Goal: Information Seeking & Learning: Understand process/instructions

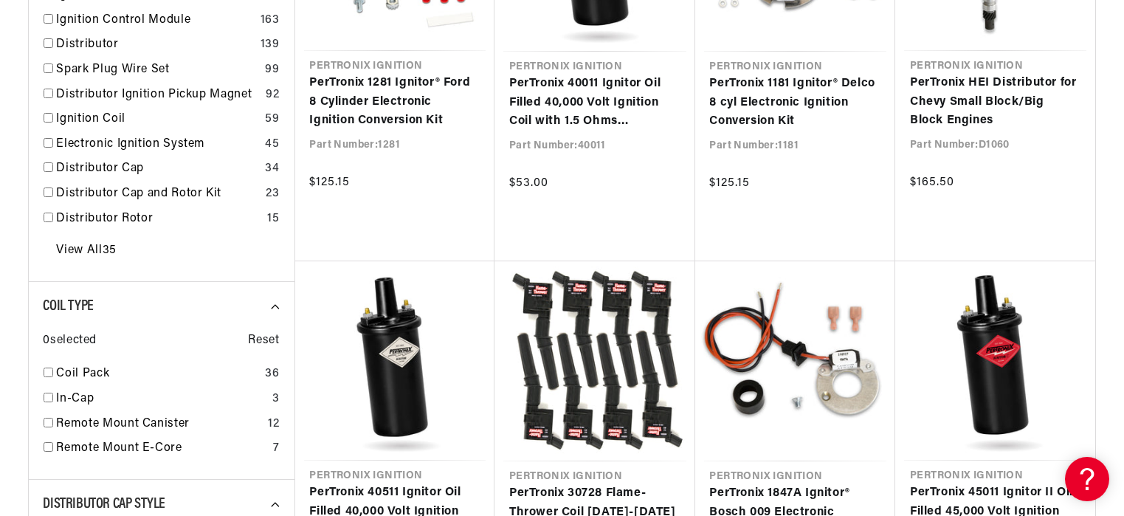
scroll to position [492, 0]
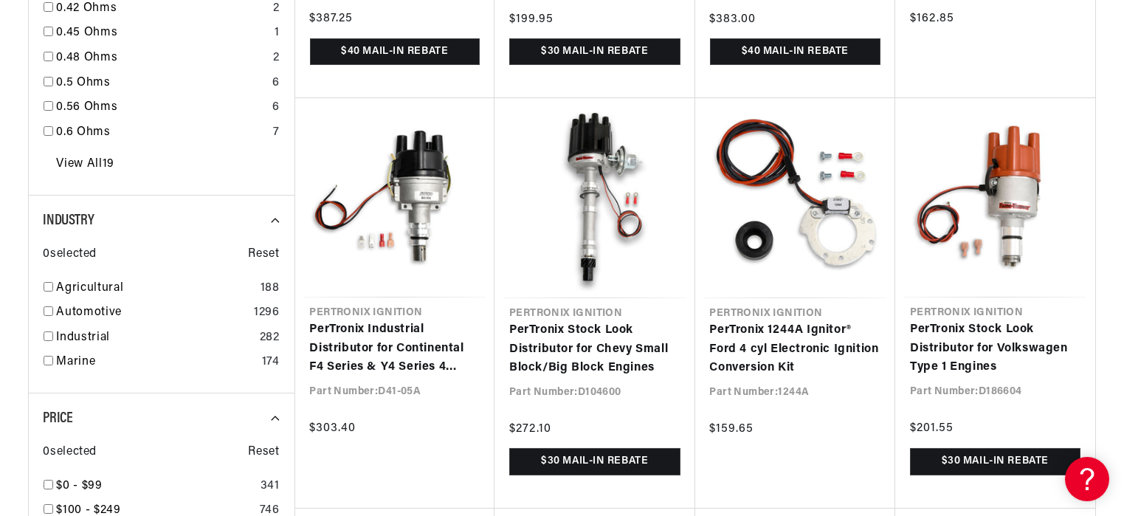
scroll to position [2215, 0]
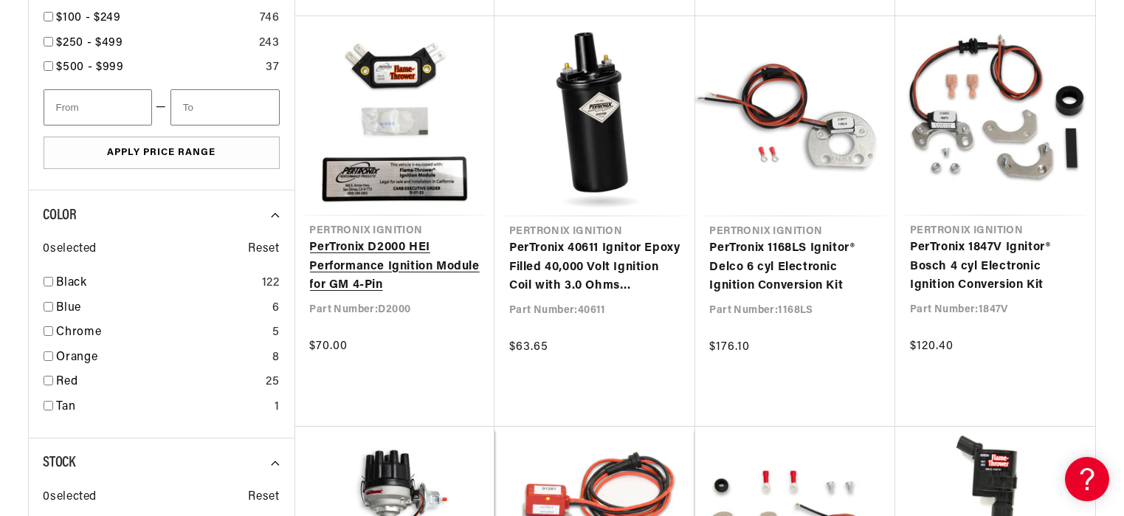
click at [363, 248] on link "PerTronix D2000 HEI Performance Ignition Module for GM 4-Pin" at bounding box center [395, 266] width 171 height 57
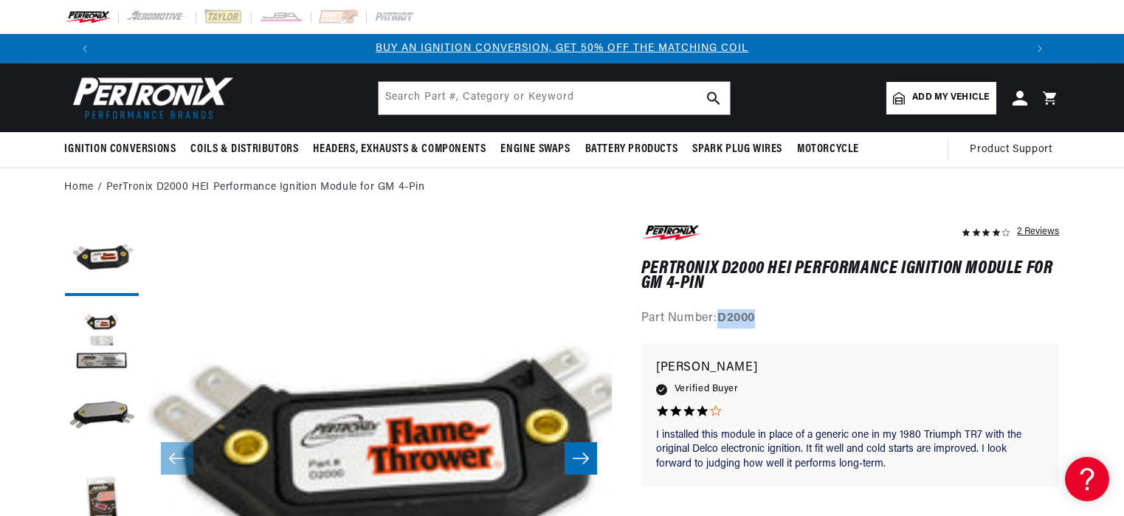
drag, startPoint x: 762, startPoint y: 317, endPoint x: 721, endPoint y: 320, distance: 41.4
click at [721, 320] on div "Part Number: D2000" at bounding box center [851, 318] width 419 height 19
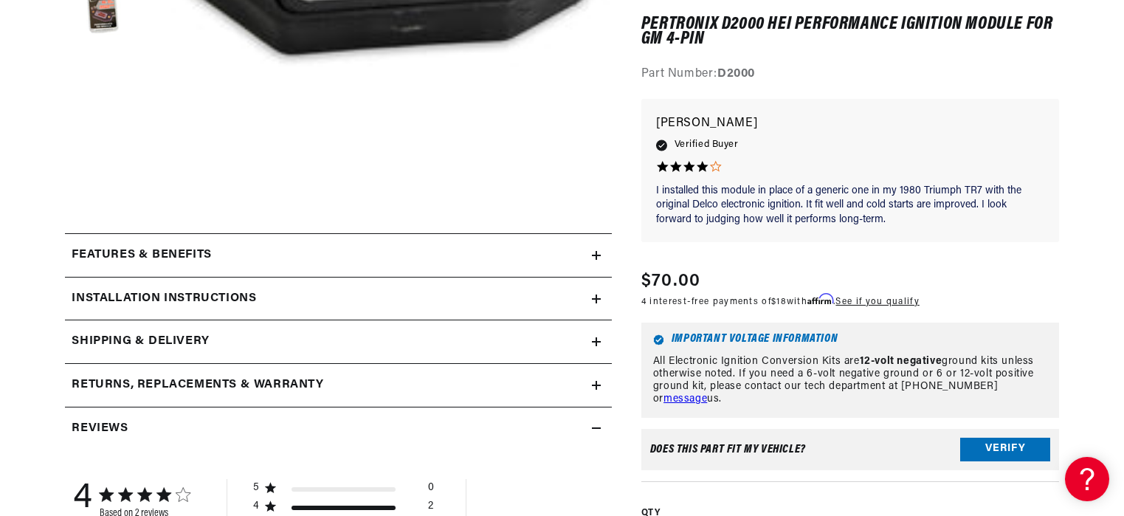
click at [170, 294] on h2 "Installation instructions" at bounding box center [164, 298] width 185 height 19
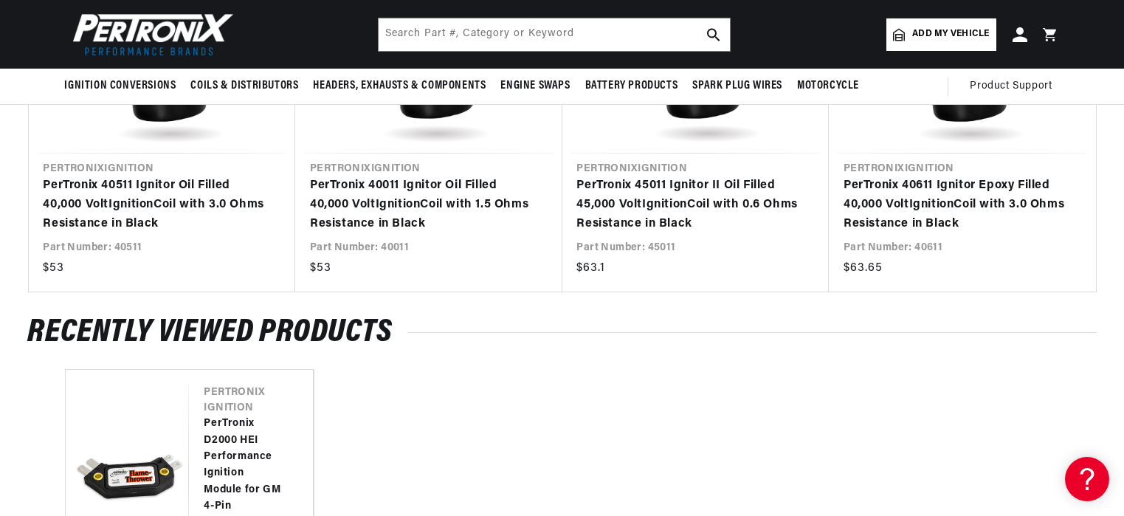
scroll to position [2215, 0]
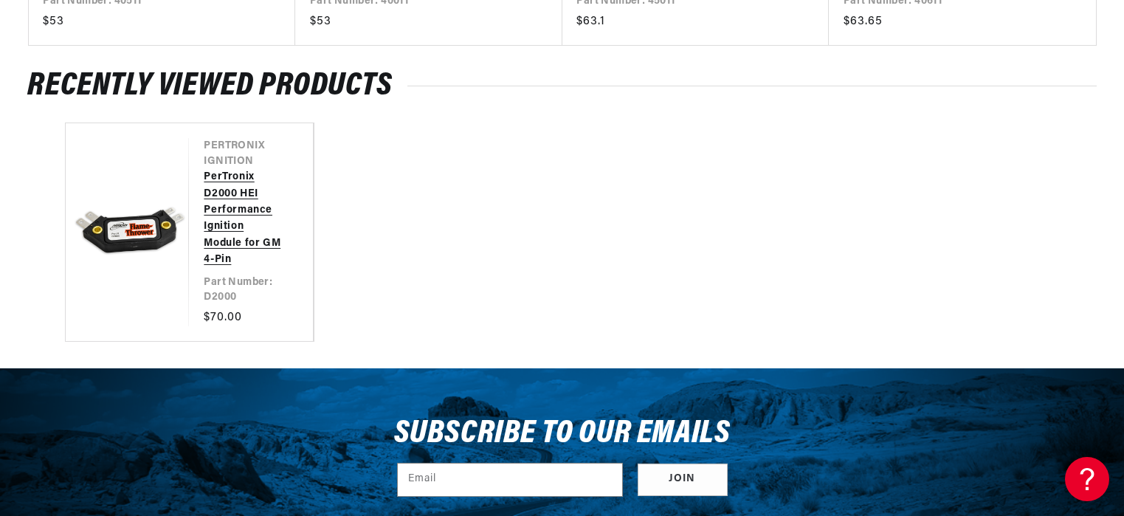
click at [244, 197] on link "PerTronix D2000 HEI Performance Ignition Module for GM 4-Pin" at bounding box center [244, 218] width 80 height 99
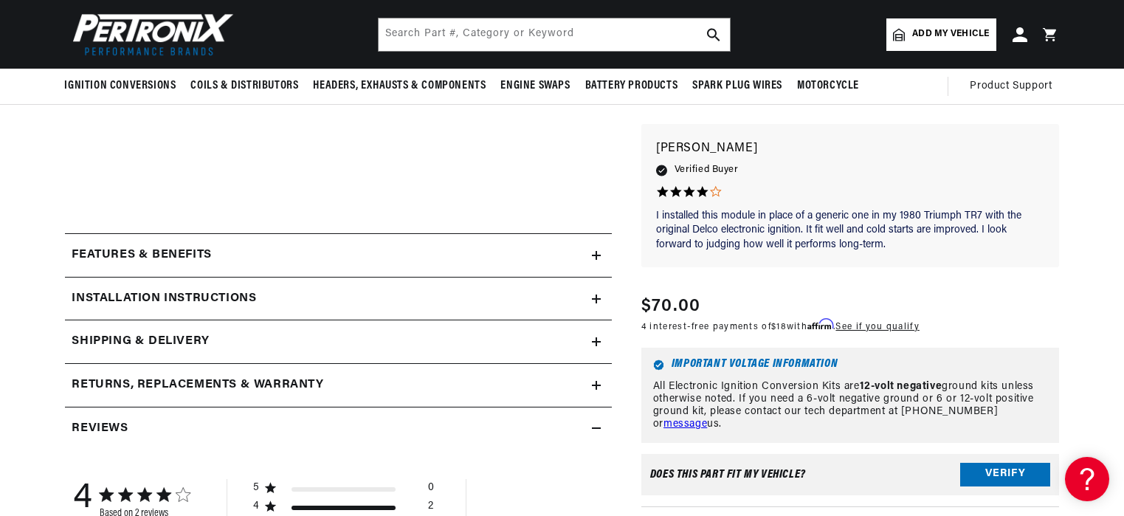
scroll to position [0, 922]
click at [595, 295] on icon at bounding box center [596, 299] width 9 height 9
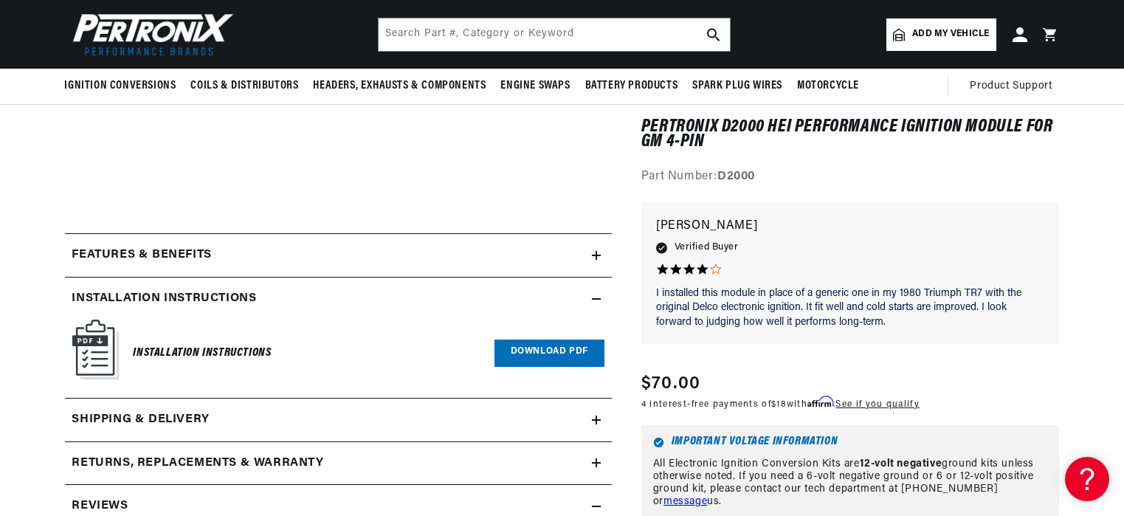
click at [595, 295] on icon at bounding box center [596, 299] width 9 height 9
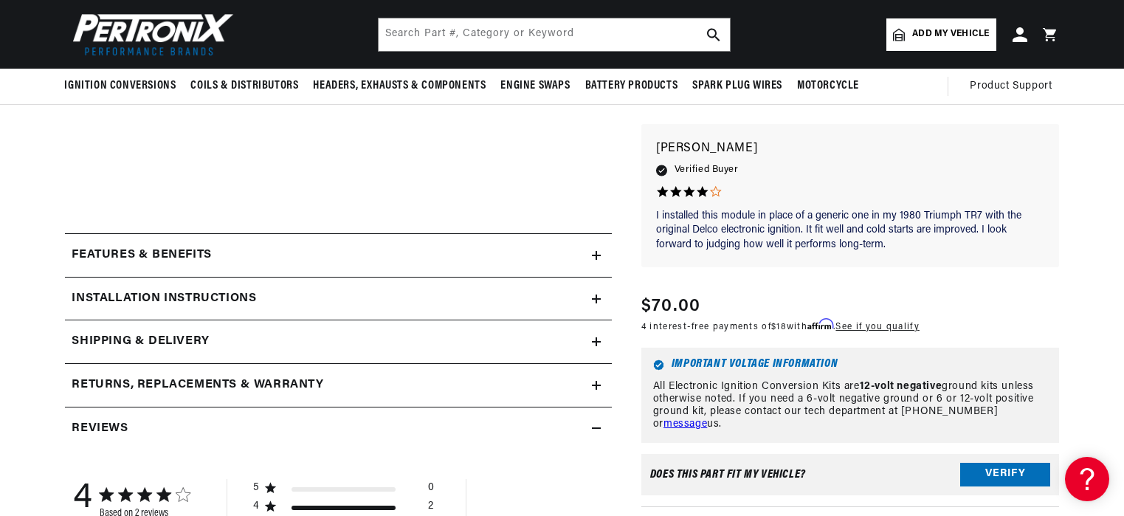
click at [597, 255] on icon at bounding box center [596, 255] width 9 height 0
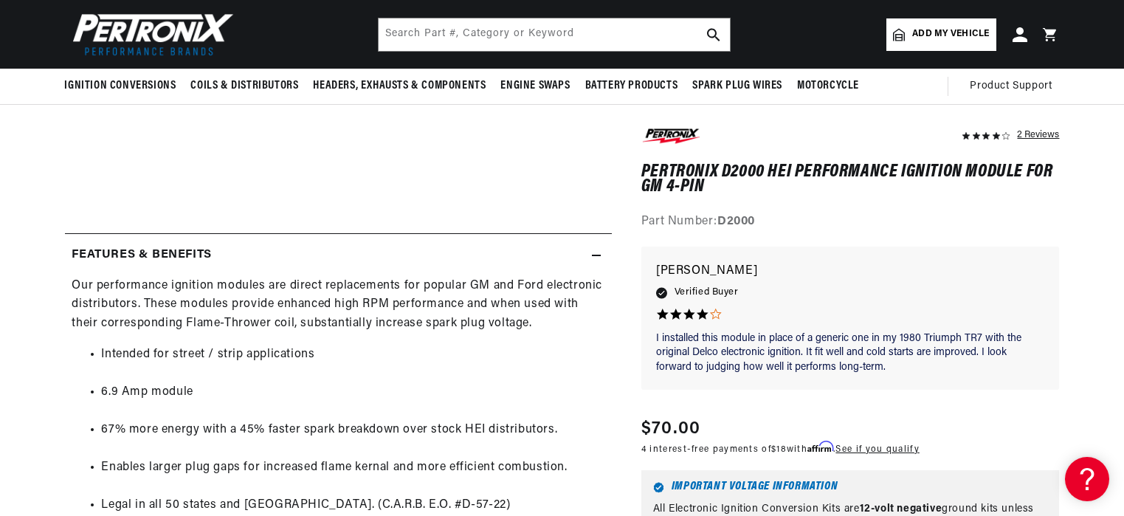
click at [597, 255] on icon at bounding box center [596, 255] width 9 height 0
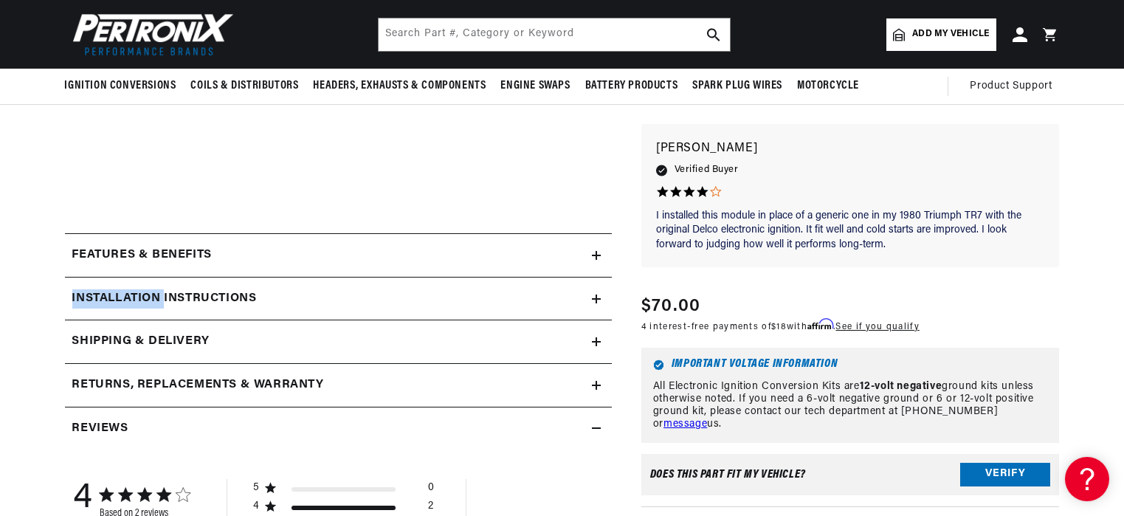
click at [597, 255] on icon at bounding box center [596, 255] width 9 height 0
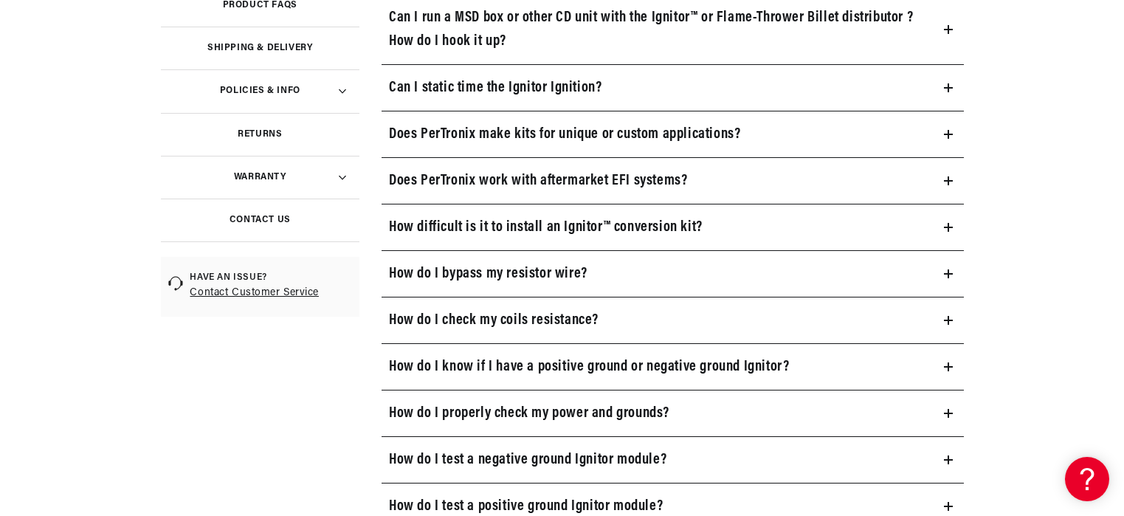
scroll to position [492, 0]
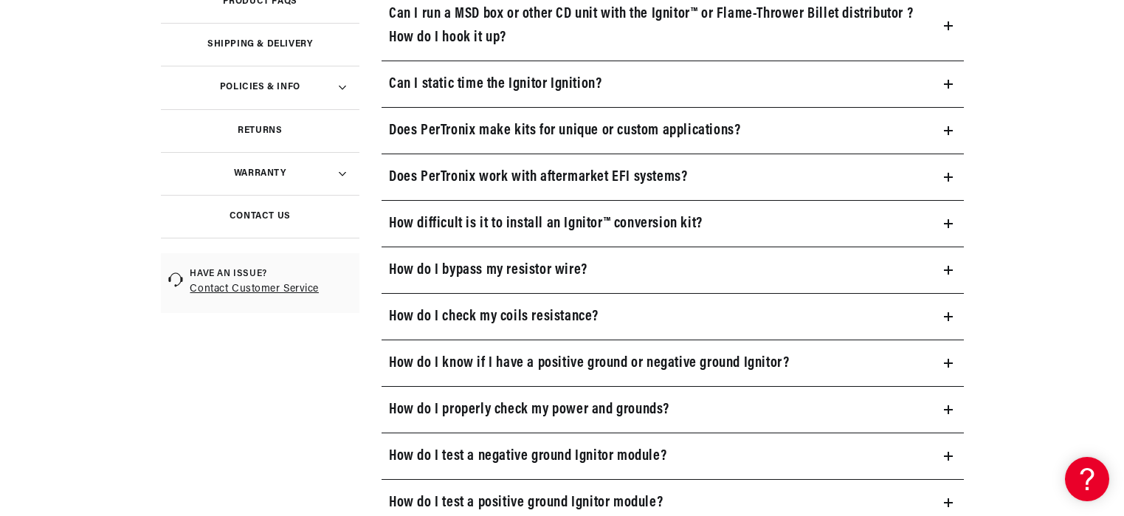
click at [255, 213] on h3 "Contact Us" at bounding box center [260, 216] width 61 height 7
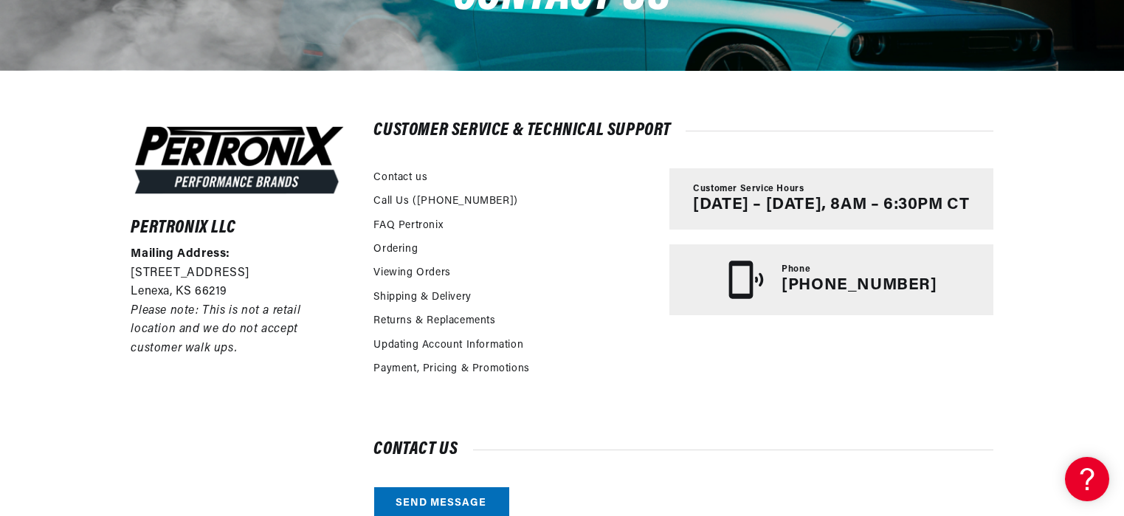
scroll to position [0, 922]
